Goal: Find contact information: Find contact information

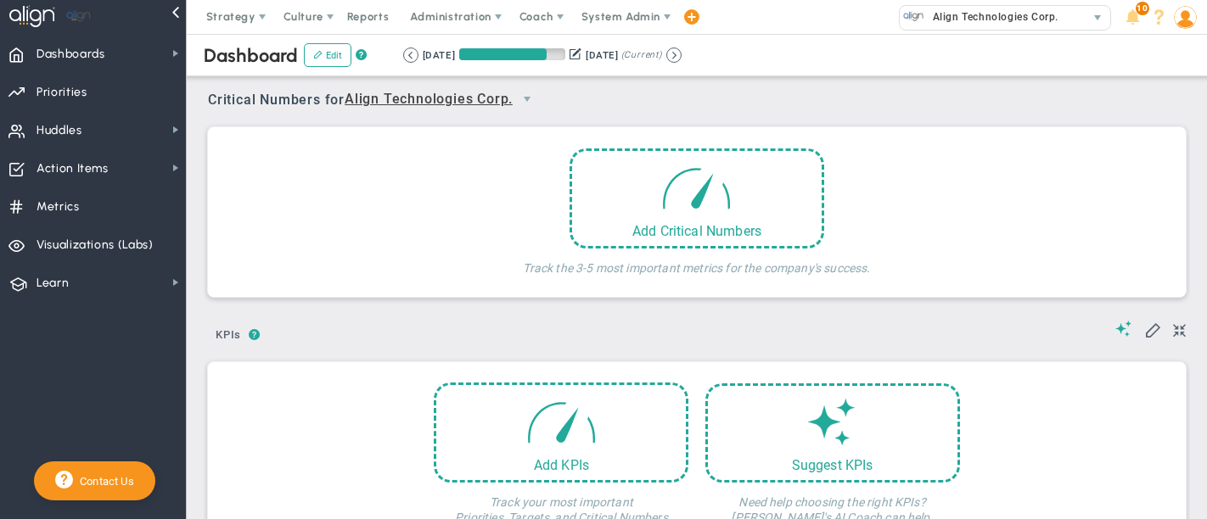
click at [598, 19] on span "System Admin" at bounding box center [620, 16] width 79 height 13
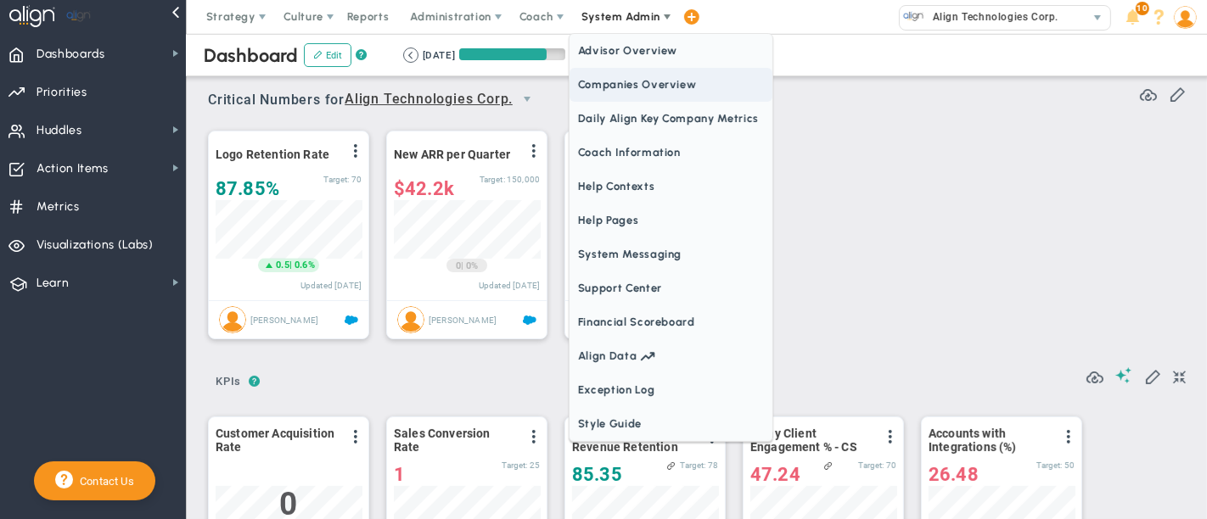
click at [619, 84] on span "Companies Overview" at bounding box center [670, 85] width 203 height 34
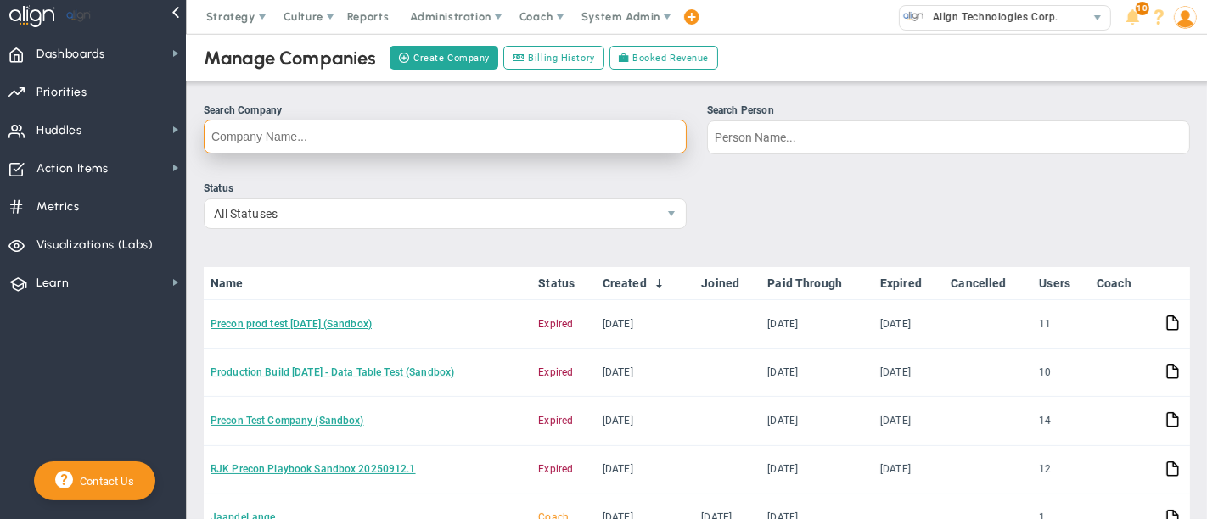
click at [356, 144] on input "Search Company" at bounding box center [445, 137] width 483 height 34
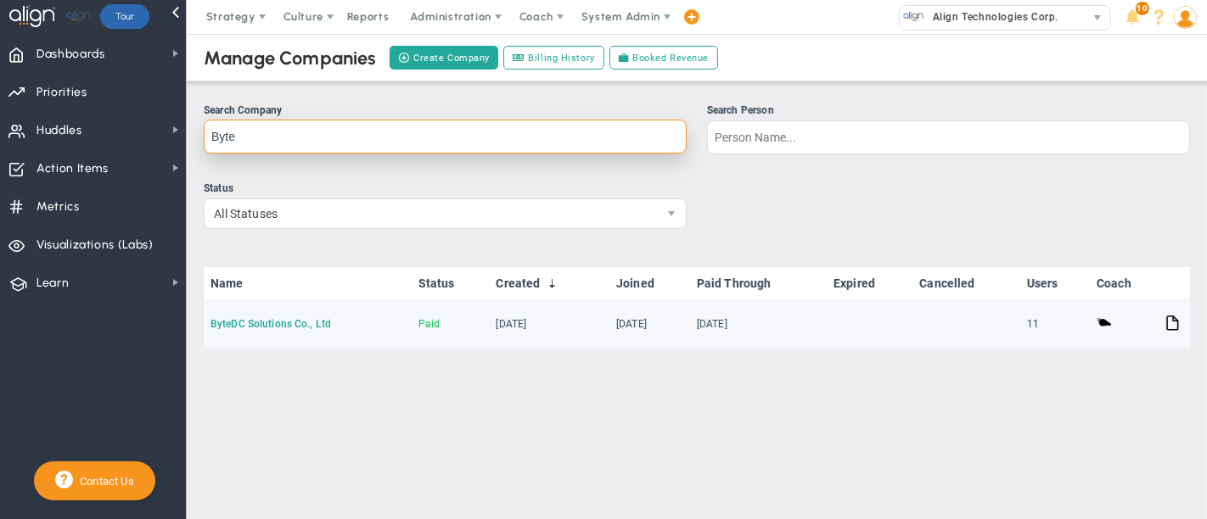
type input "Byte"
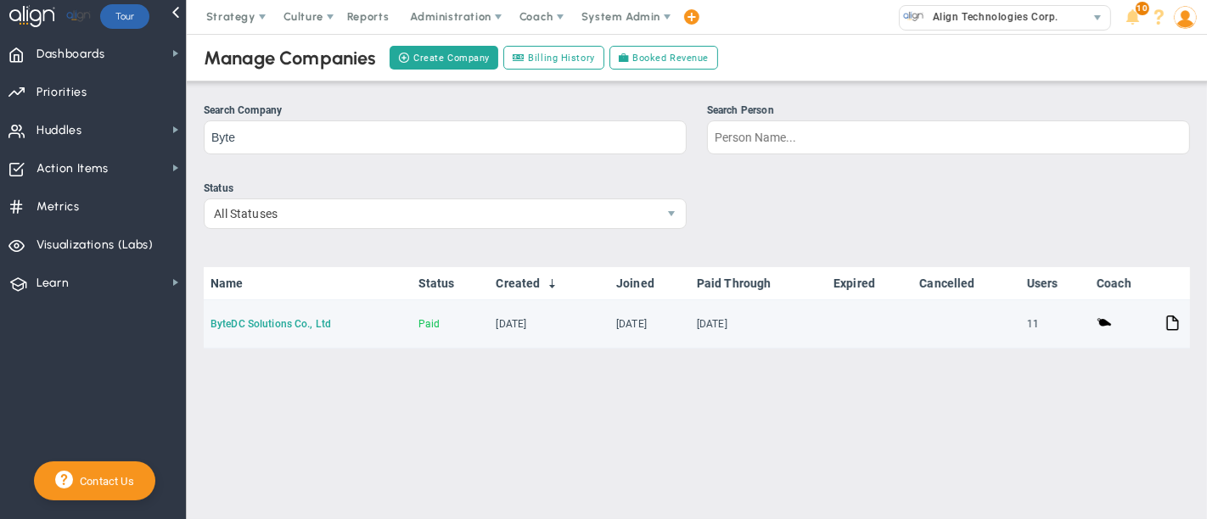
click at [283, 318] on link "ByteDC Solutions Co., Ltd" at bounding box center [270, 324] width 121 height 12
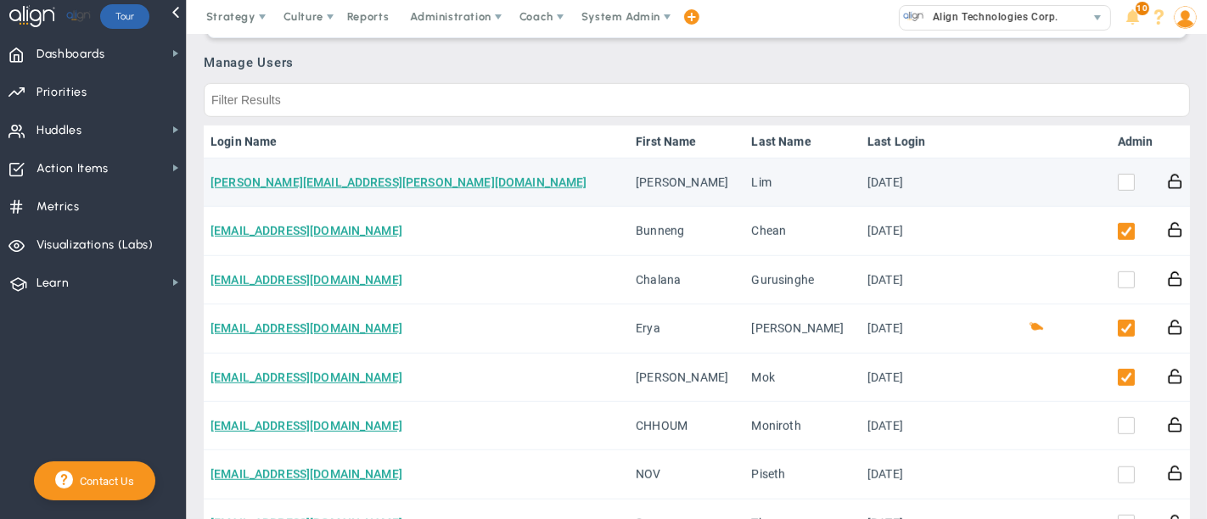
scroll to position [943, 0]
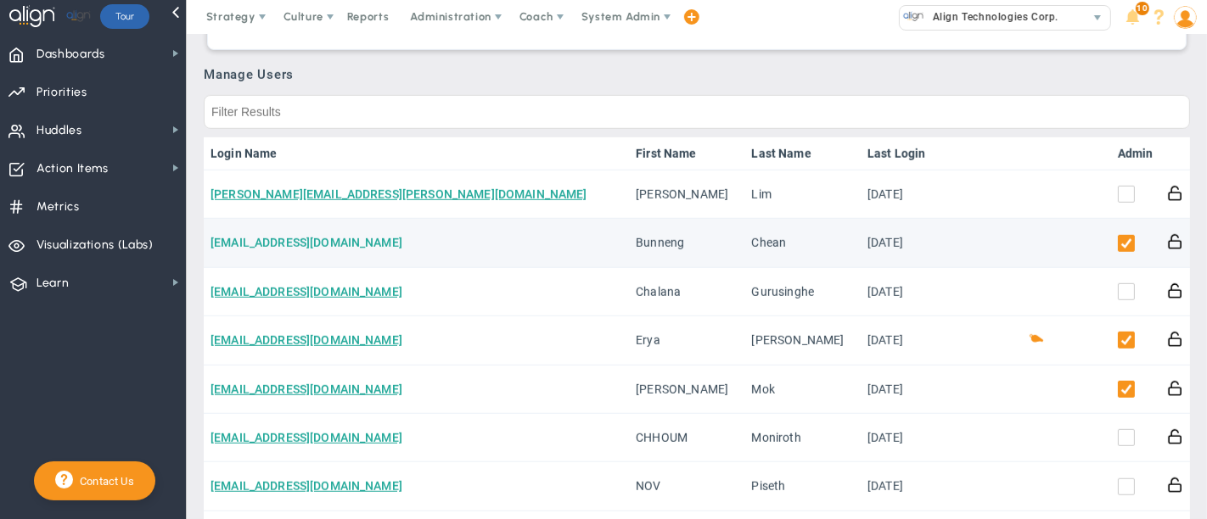
click at [336, 236] on link "[EMAIL_ADDRESS][DOMAIN_NAME]" at bounding box center [306, 243] width 192 height 14
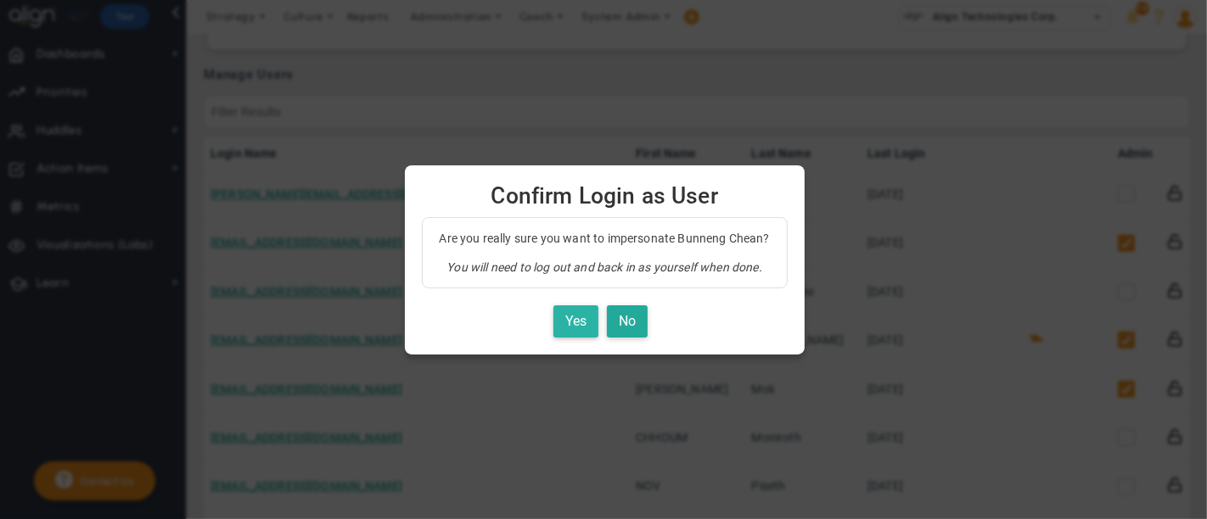
click at [567, 317] on button "Yes" at bounding box center [575, 322] width 45 height 33
